Goal: Task Accomplishment & Management: Use online tool/utility

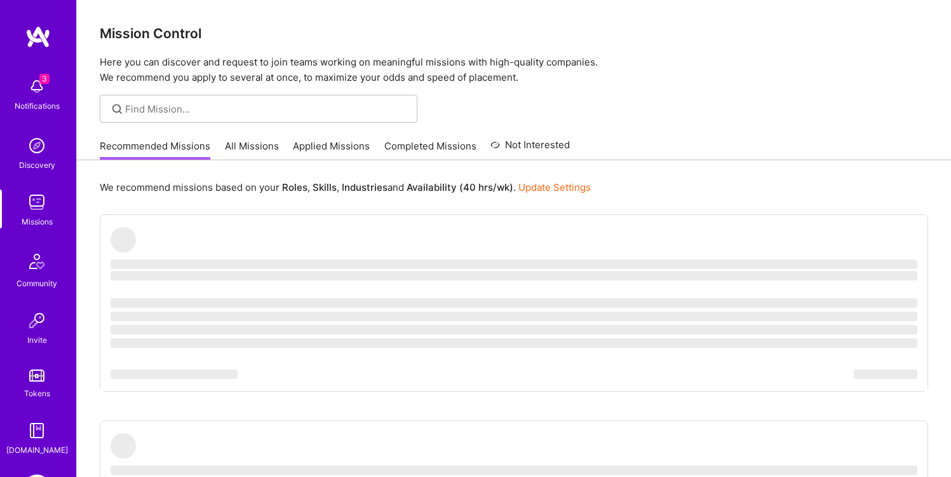
scroll to position [92, 0]
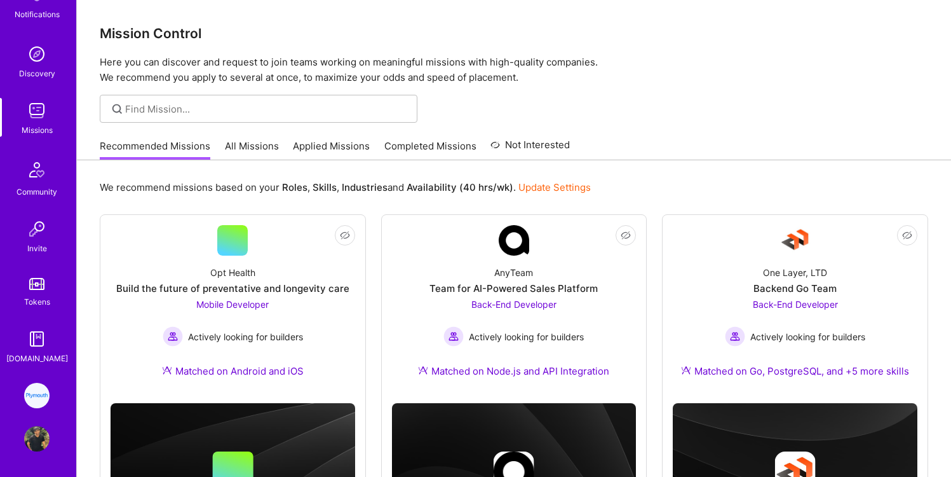
click at [36, 406] on img at bounding box center [36, 395] width 25 height 25
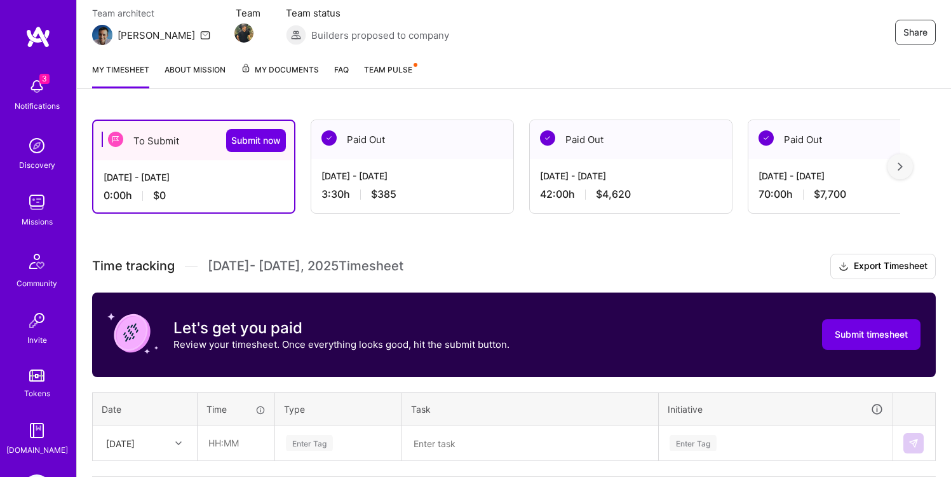
scroll to position [115, 0]
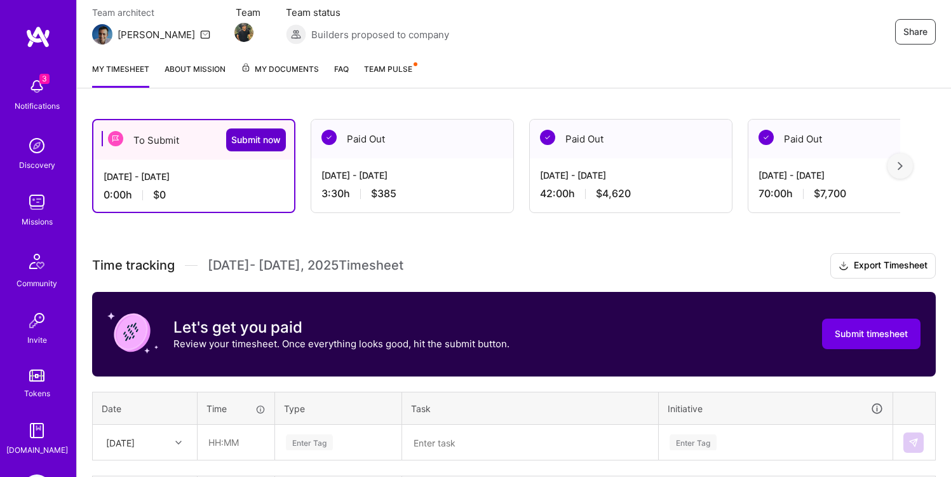
click at [259, 142] on span "Submit now" at bounding box center [256, 139] width 50 height 13
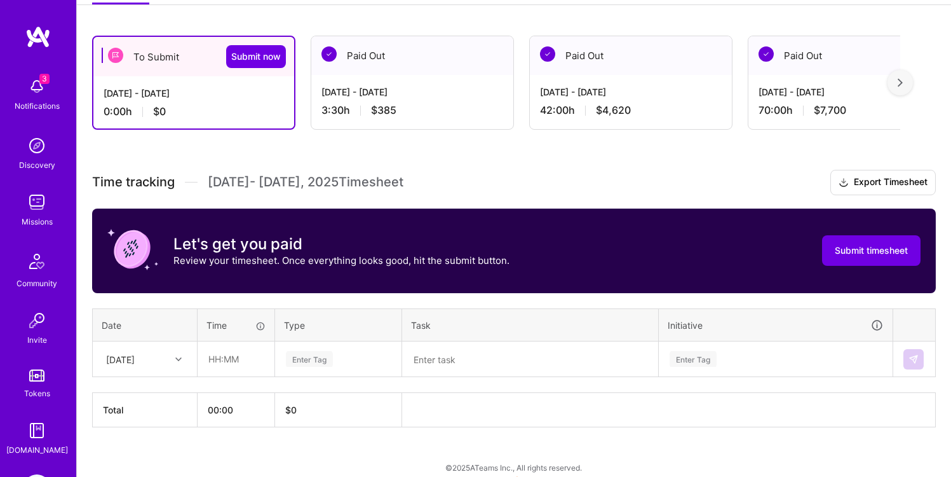
scroll to position [201, 0]
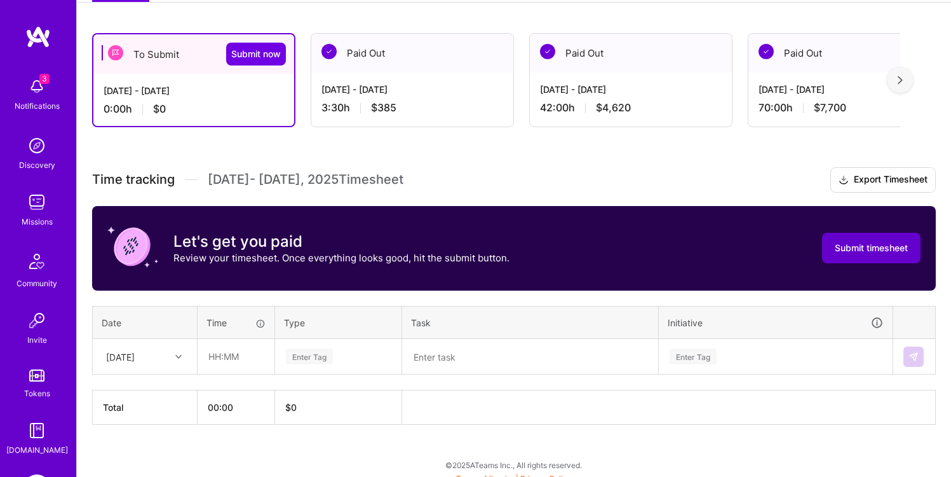
click at [882, 247] on span "Submit timesheet" at bounding box center [871, 248] width 73 height 13
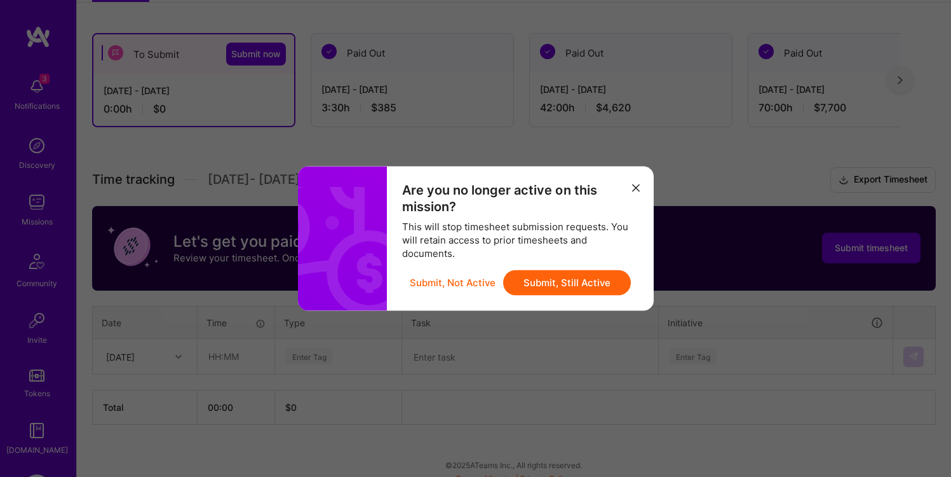
click at [580, 284] on button "Submit, Still Active" at bounding box center [567, 282] width 128 height 25
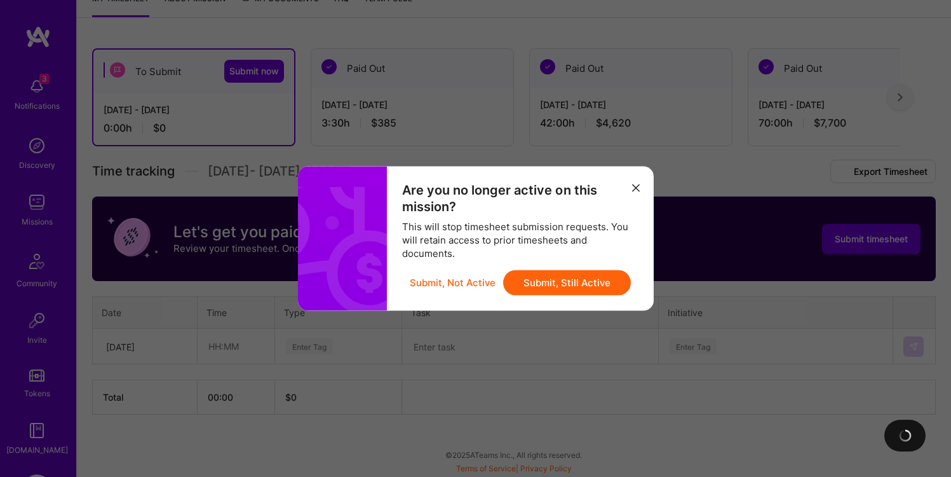
scroll to position [111, 0]
